Goal: Find specific page/section: Find specific page/section

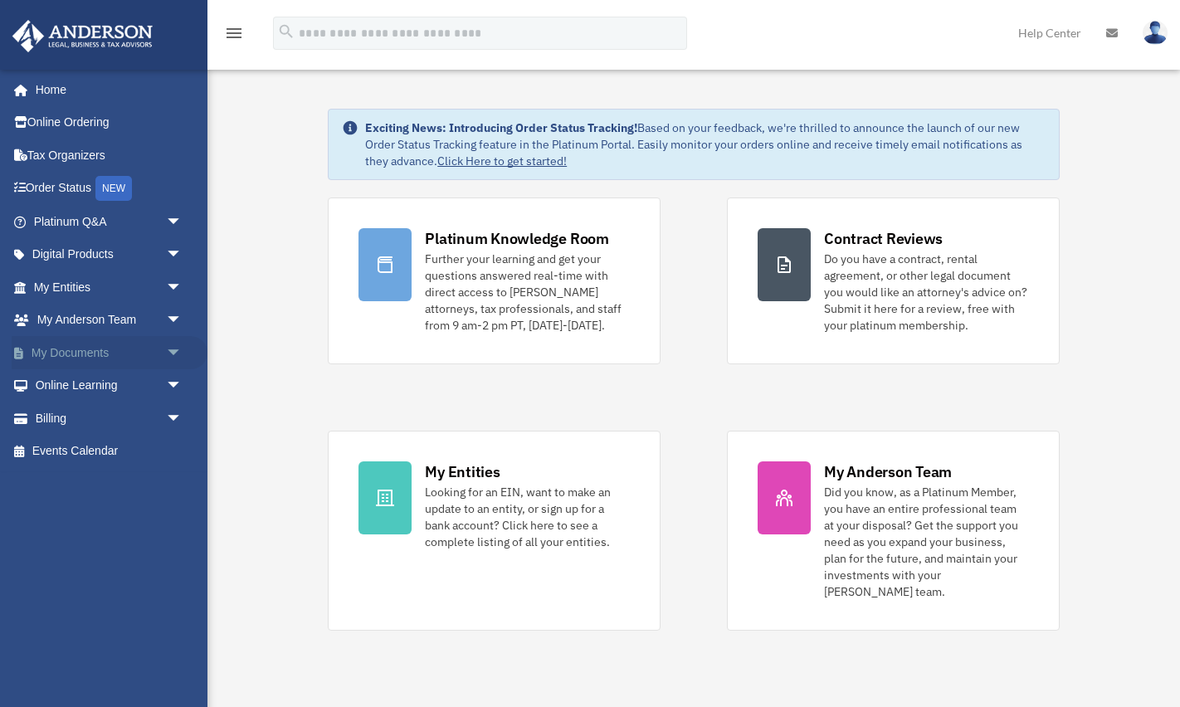
click at [119, 345] on link "My Documents arrow_drop_down" at bounding box center [110, 352] width 196 height 33
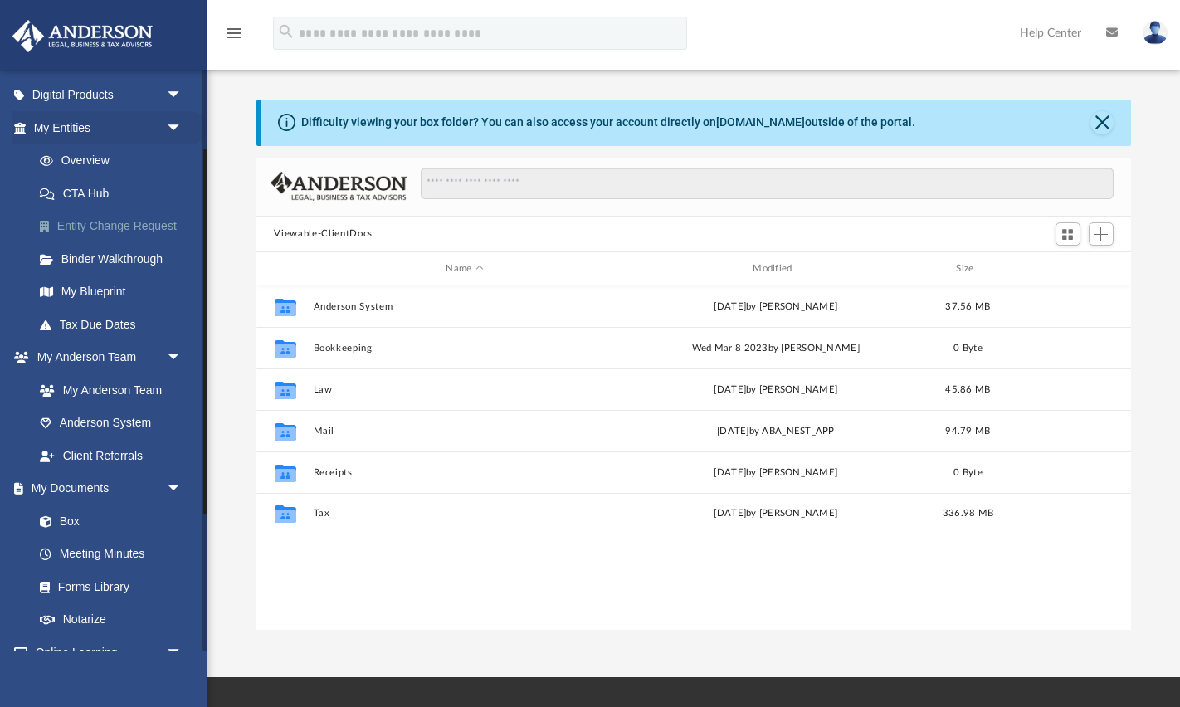
scroll to position [378, 875]
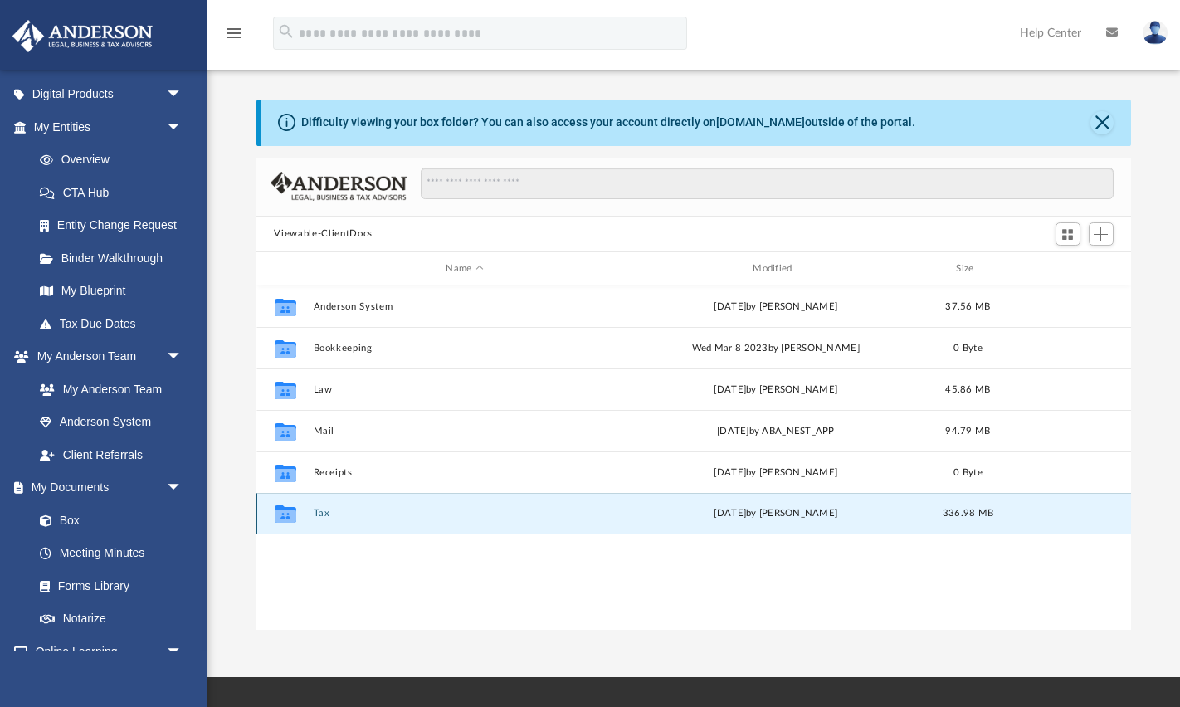
click at [324, 516] on button "Tax" at bounding box center [465, 514] width 304 height 11
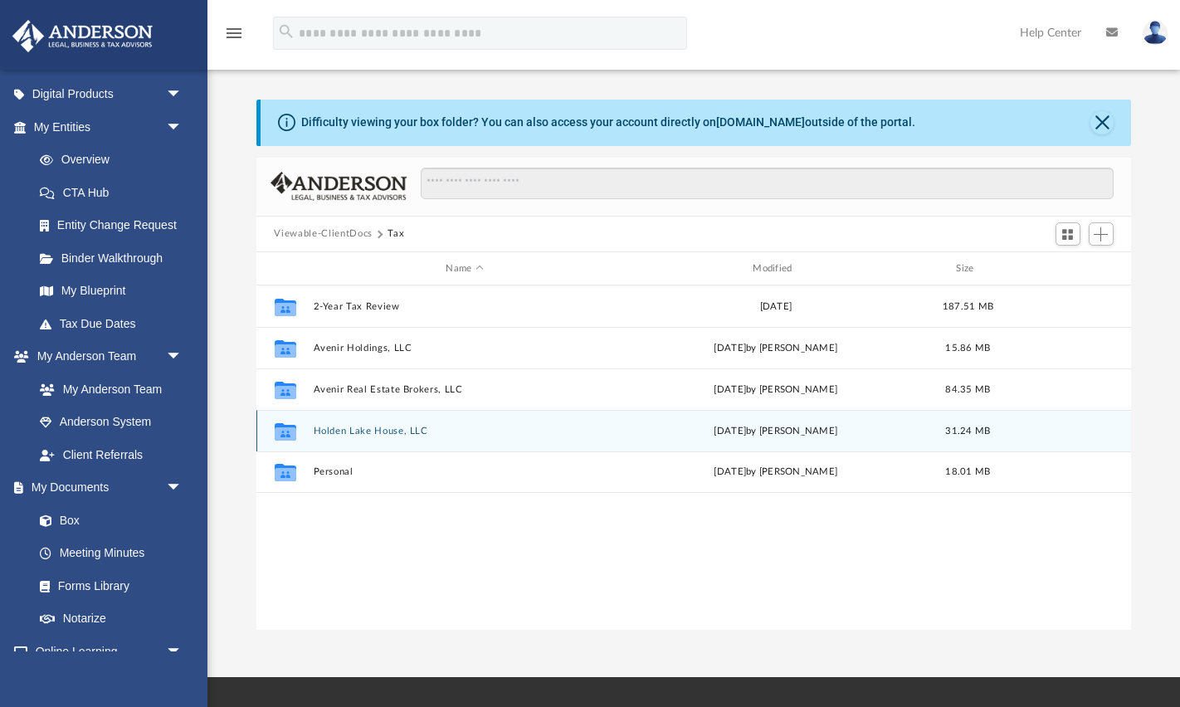
click at [362, 430] on button "Holden Lake House, LLC" at bounding box center [465, 431] width 304 height 11
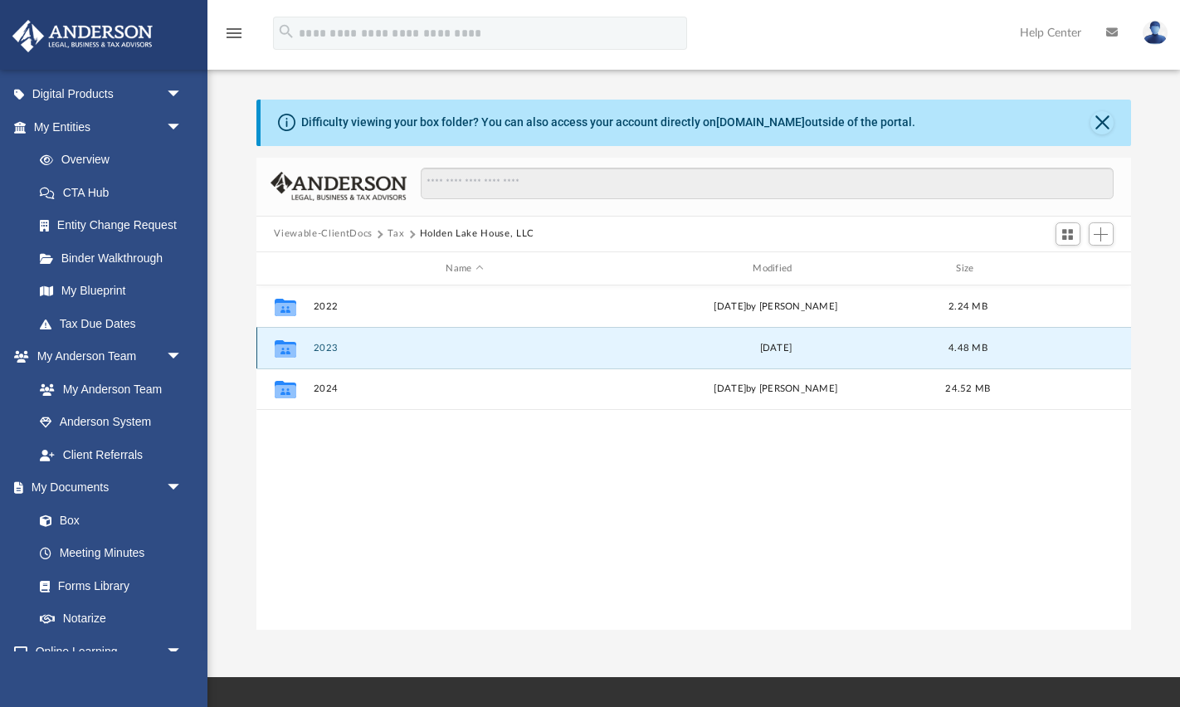
click at [326, 346] on button "2023" at bounding box center [465, 348] width 304 height 11
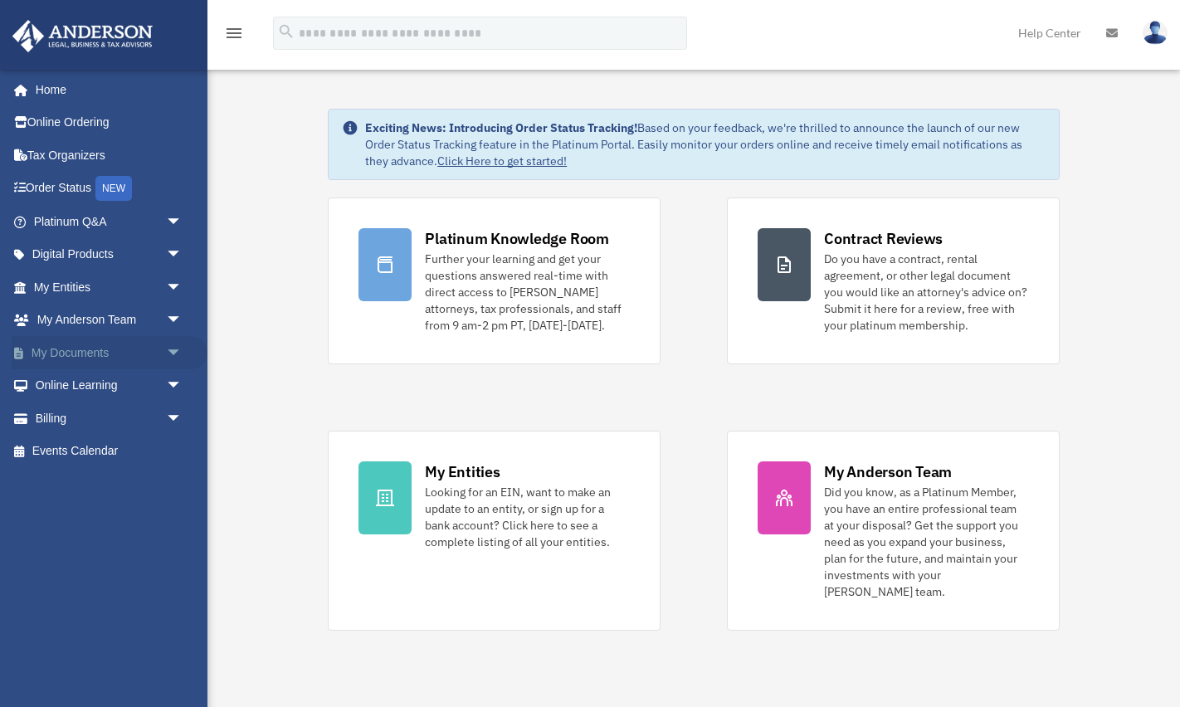
click at [168, 360] on span "arrow_drop_down" at bounding box center [182, 353] width 33 height 34
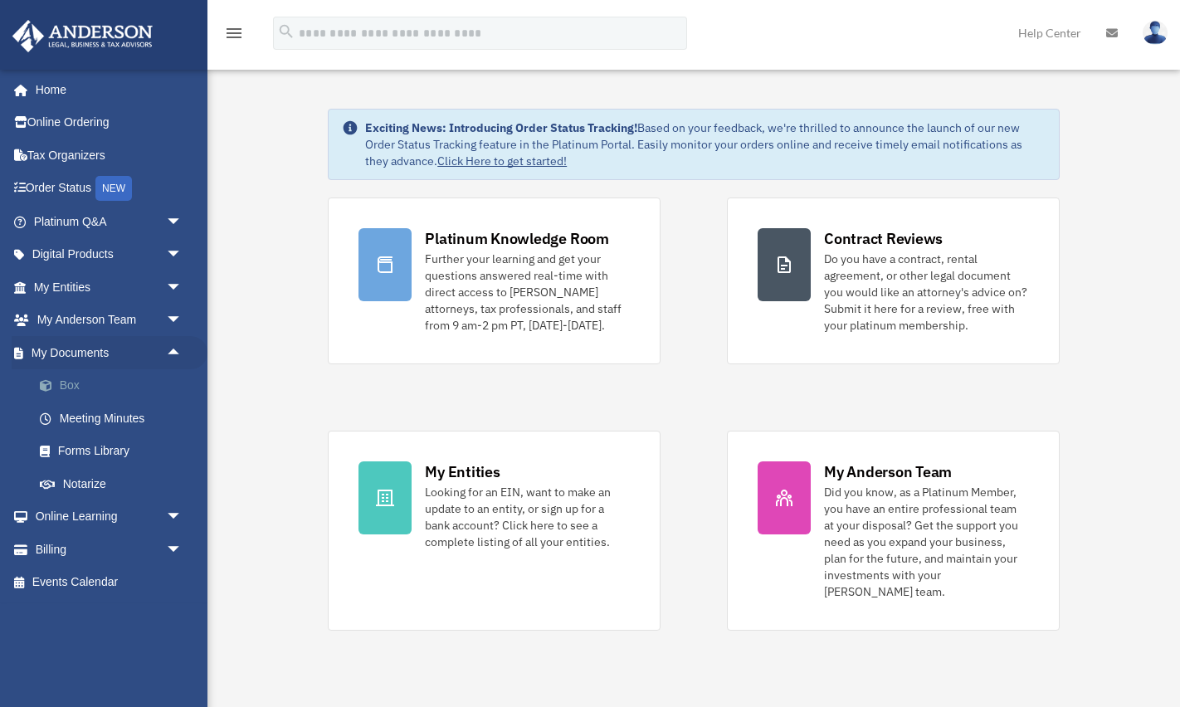
drag, startPoint x: 105, startPoint y: 444, endPoint x: 82, endPoint y: 397, distance: 52.7
click at [105, 444] on link "Forms Library" at bounding box center [115, 451] width 184 height 33
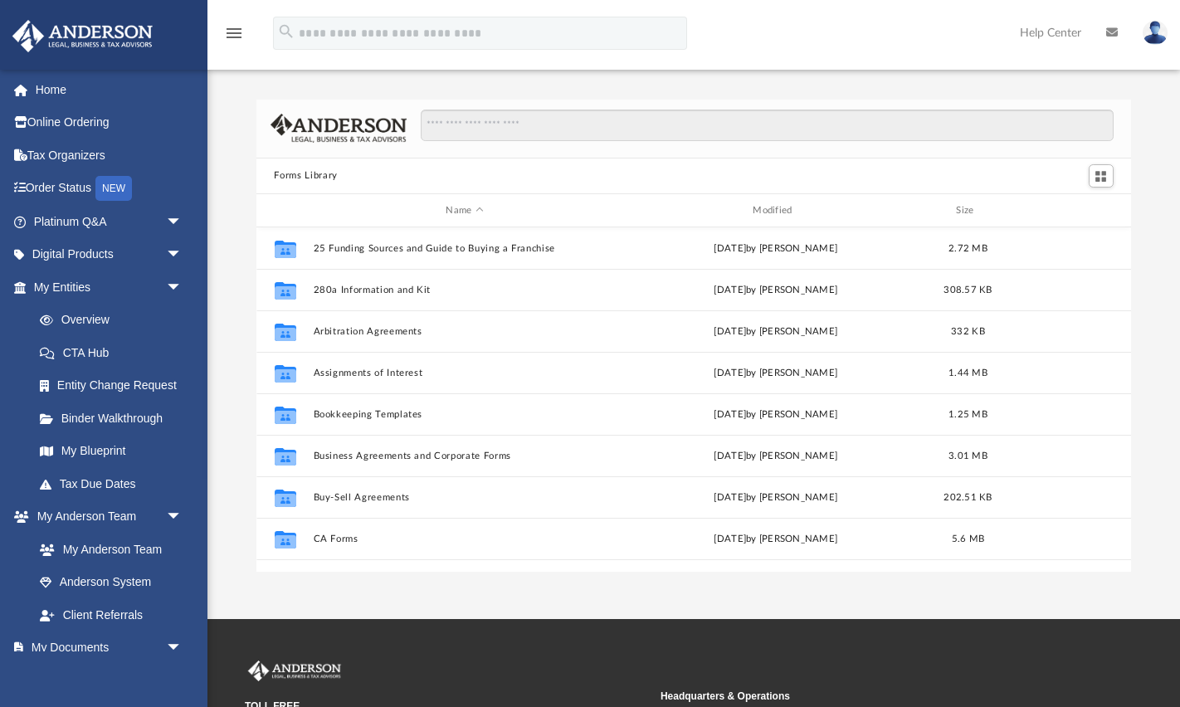
scroll to position [378, 875]
